Goal: Task Accomplishment & Management: Use online tool/utility

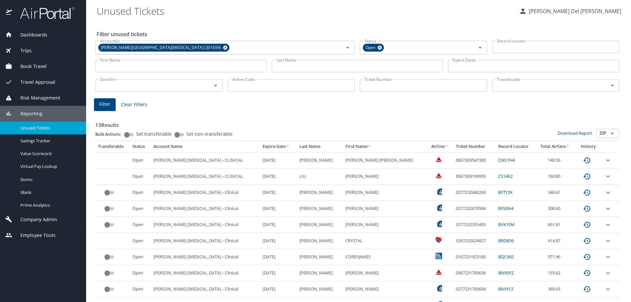
scroll to position [89, 0]
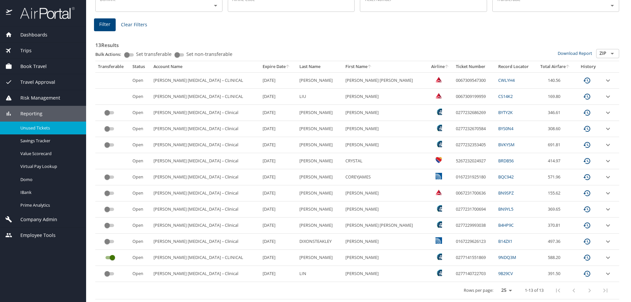
click at [39, 113] on span "Reporting" at bounding box center [27, 113] width 30 height 7
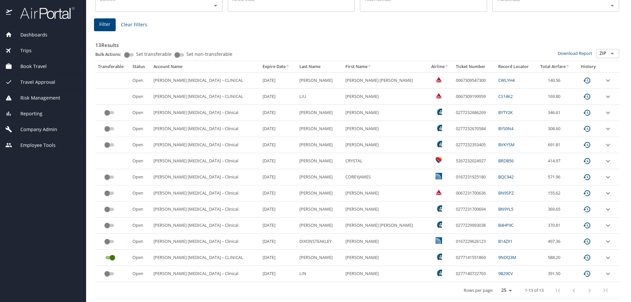
drag, startPoint x: 38, startPoint y: 114, endPoint x: 36, endPoint y: 120, distance: 6.6
click at [38, 114] on span "Reporting" at bounding box center [27, 113] width 30 height 7
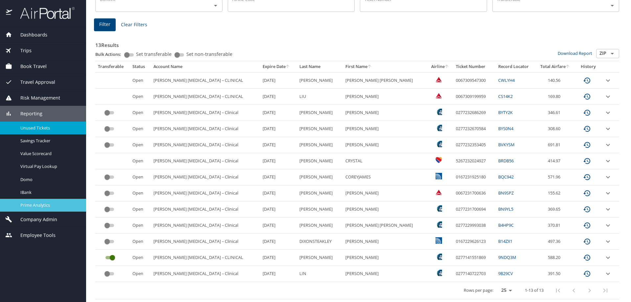
click at [26, 206] on span "Prime Analytics" at bounding box center [49, 205] width 58 height 6
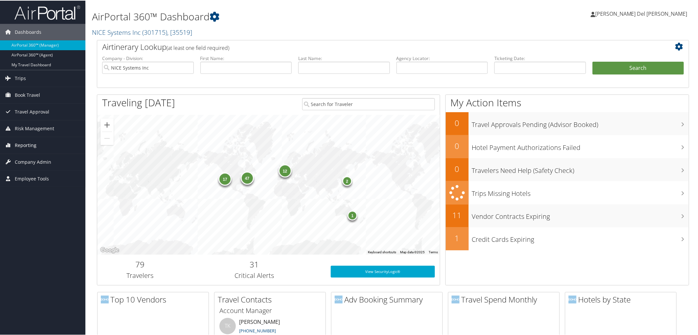
click at [21, 144] on span "Reporting" at bounding box center [26, 145] width 22 height 16
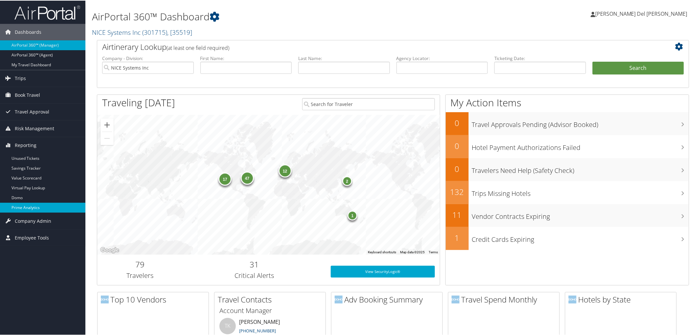
click at [25, 207] on link "Prime Analytics" at bounding box center [42, 207] width 85 height 10
click at [154, 30] on span "( 301715 )" at bounding box center [154, 31] width 25 height 9
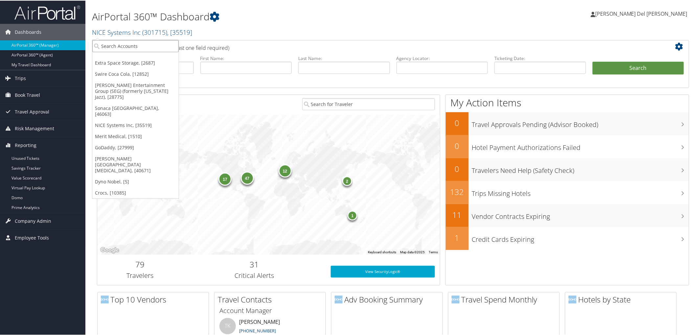
click at [132, 46] on input "search" at bounding box center [135, 45] width 86 height 12
type input "[PERSON_NAME]"
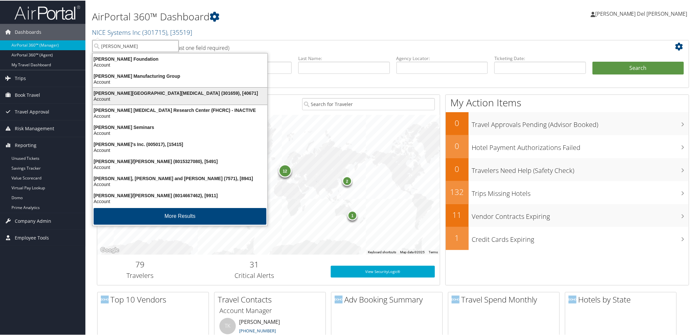
click at [119, 100] on div "Account" at bounding box center [180, 99] width 183 height 6
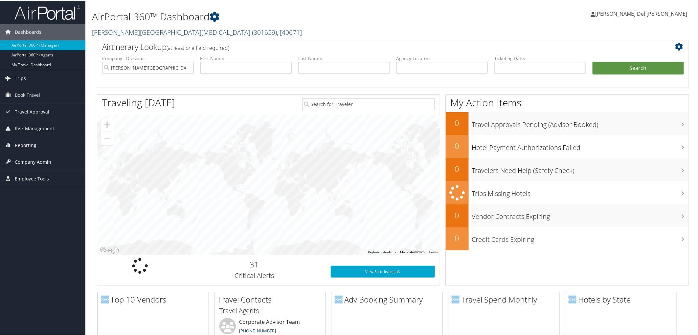
click at [43, 161] on span "Company Admin" at bounding box center [33, 161] width 36 height 16
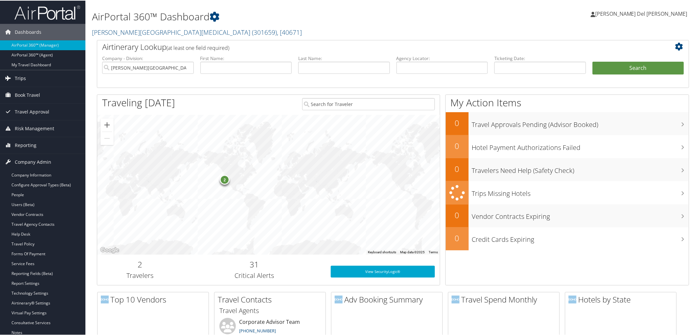
click at [17, 78] on span "Trips" at bounding box center [20, 78] width 11 height 16
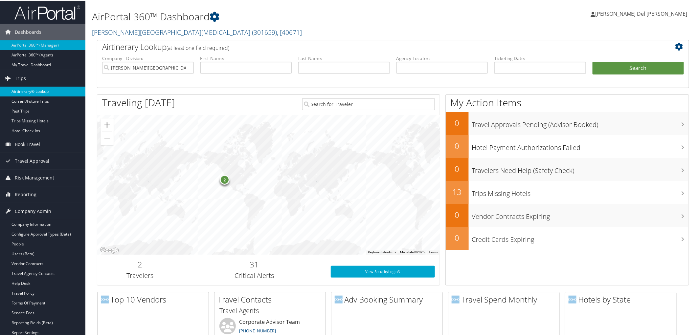
click at [30, 93] on link "Airtinerary® Lookup" at bounding box center [42, 91] width 85 height 10
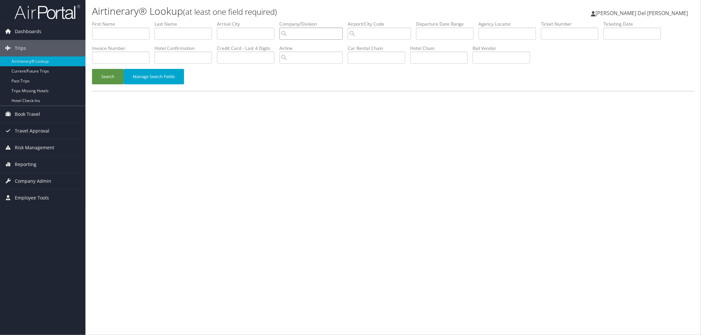
click at [318, 30] on input "search" at bounding box center [310, 34] width 63 height 12
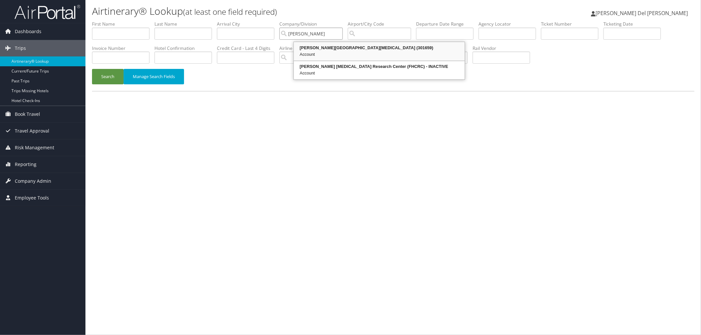
click at [343, 51] on div "[PERSON_NAME][GEOGRAPHIC_DATA][MEDICAL_DATA] (301659)" at bounding box center [379, 48] width 169 height 7
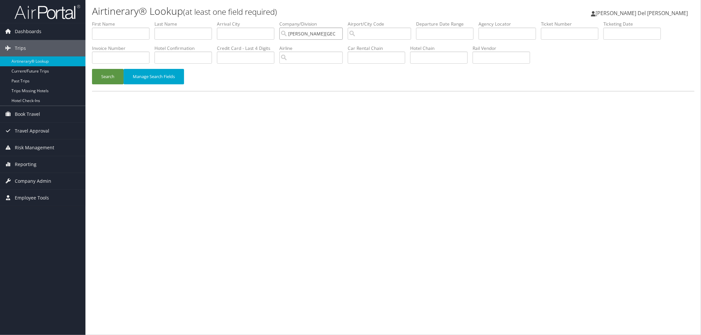
type input "[PERSON_NAME][GEOGRAPHIC_DATA][MEDICAL_DATA]"
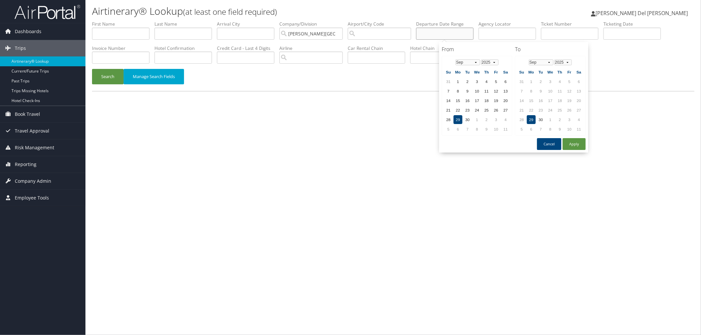
click at [454, 37] on input "text" at bounding box center [444, 34] width 57 height 12
click at [545, 63] on select "Jan Feb Mar Apr May Jun [DATE] Aug Sep Oct Nov Dec" at bounding box center [540, 62] width 25 height 6
click at [546, 118] on td "31" at bounding box center [549, 119] width 9 height 9
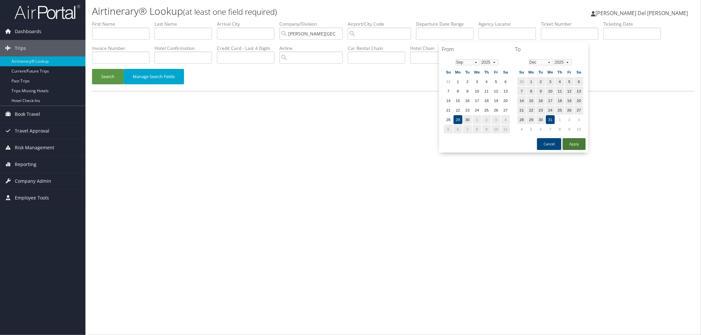
click at [569, 145] on button "Apply" at bounding box center [573, 144] width 23 height 12
type input "[DATE] - [DATE]"
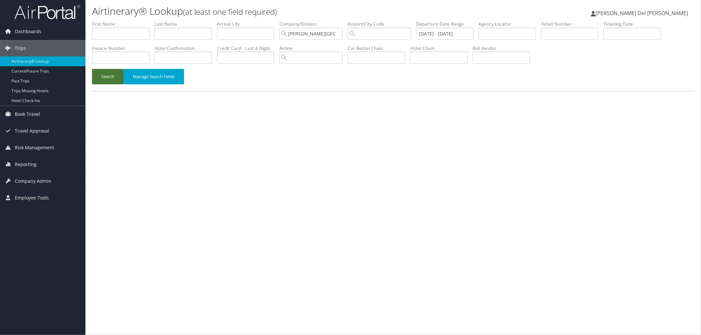
click at [107, 80] on button "Search" at bounding box center [108, 76] width 32 height 15
